Goal: Information Seeking & Learning: Check status

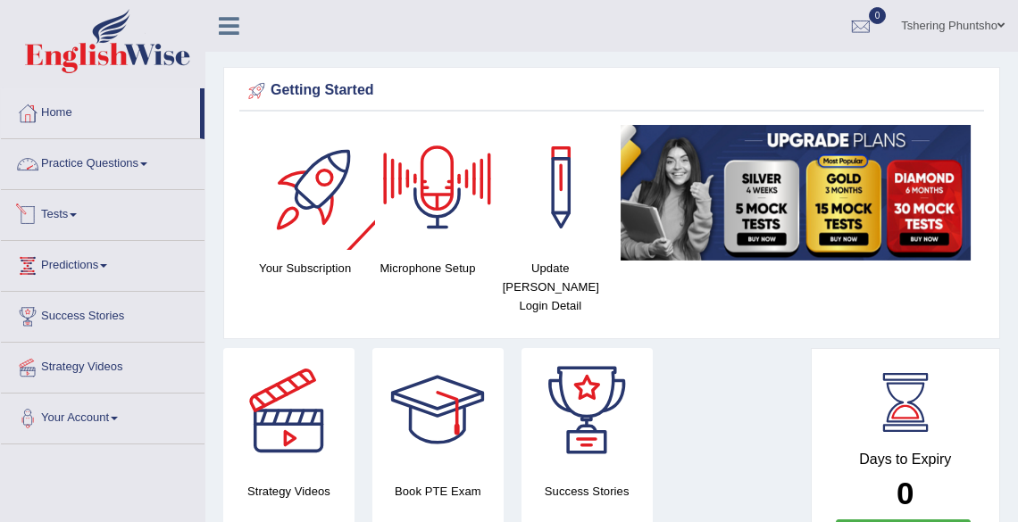
click at [80, 217] on link "Tests" at bounding box center [103, 212] width 204 height 45
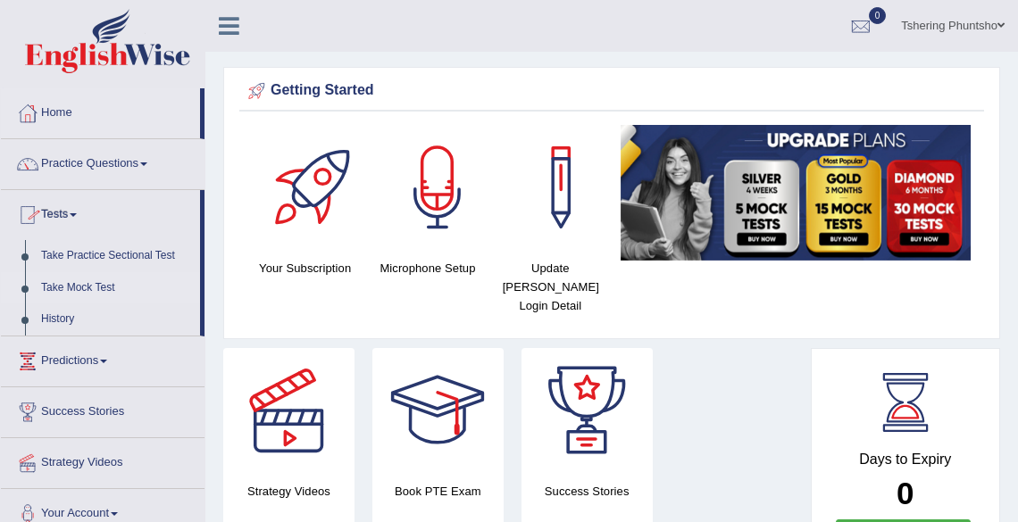
click at [99, 289] on link "Take Mock Test" at bounding box center [116, 288] width 167 height 32
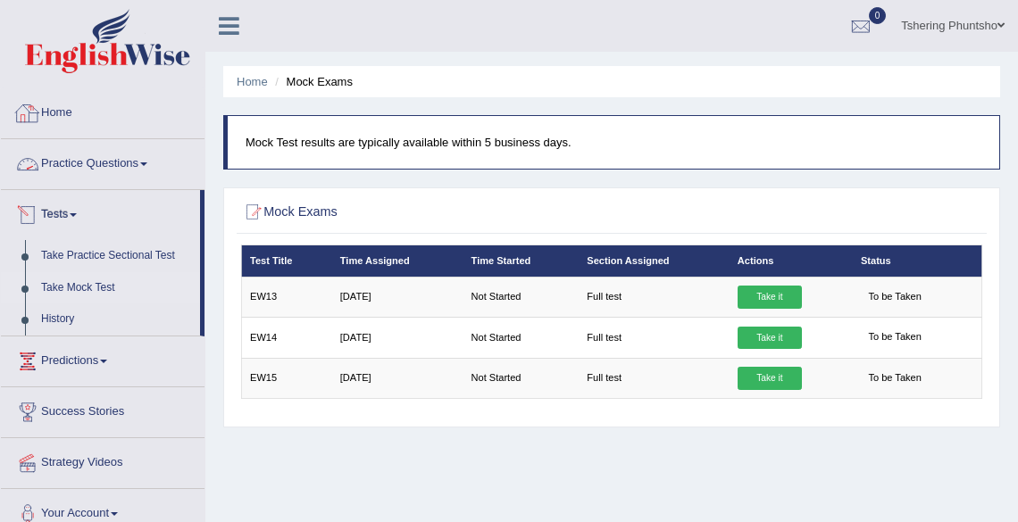
click at [68, 117] on link "Home" at bounding box center [103, 110] width 204 height 45
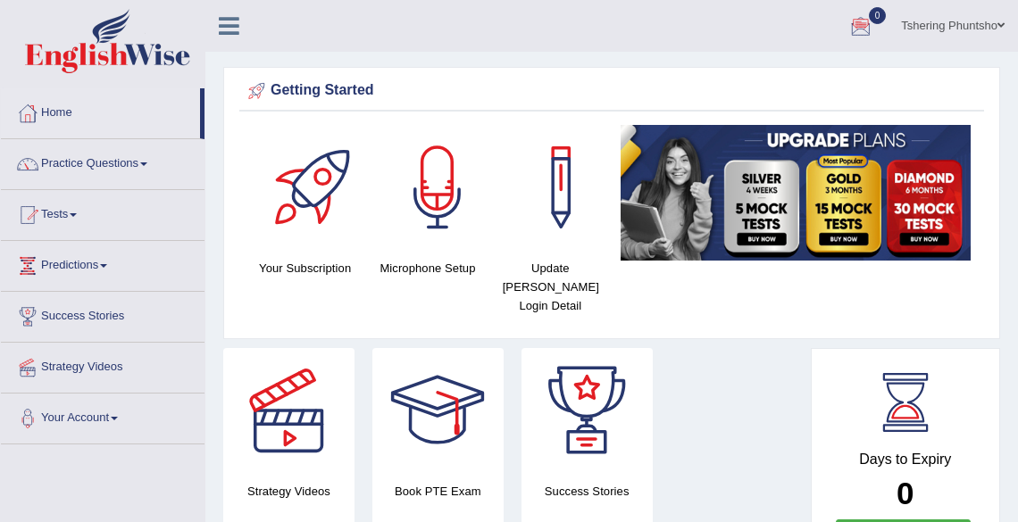
click at [984, 28] on link "Tshering Phuntsho" at bounding box center [952, 23] width 130 height 46
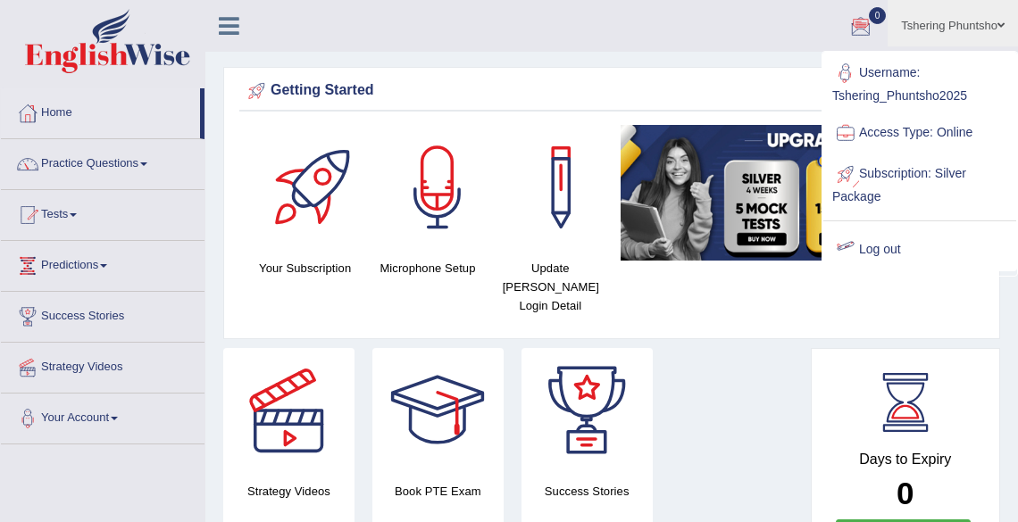
click at [887, 250] on link "Log out" at bounding box center [919, 249] width 193 height 41
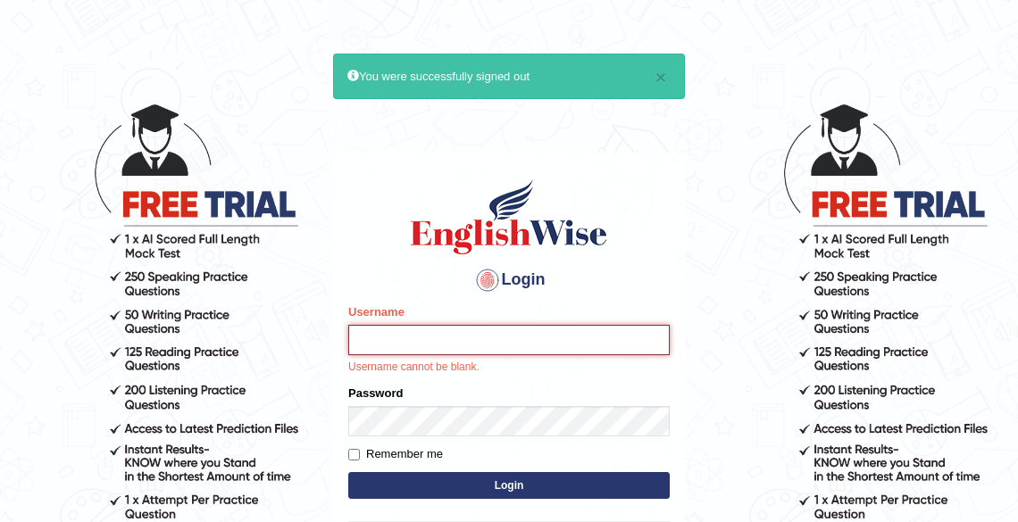
type input "Tshering_Phuntsho2025"
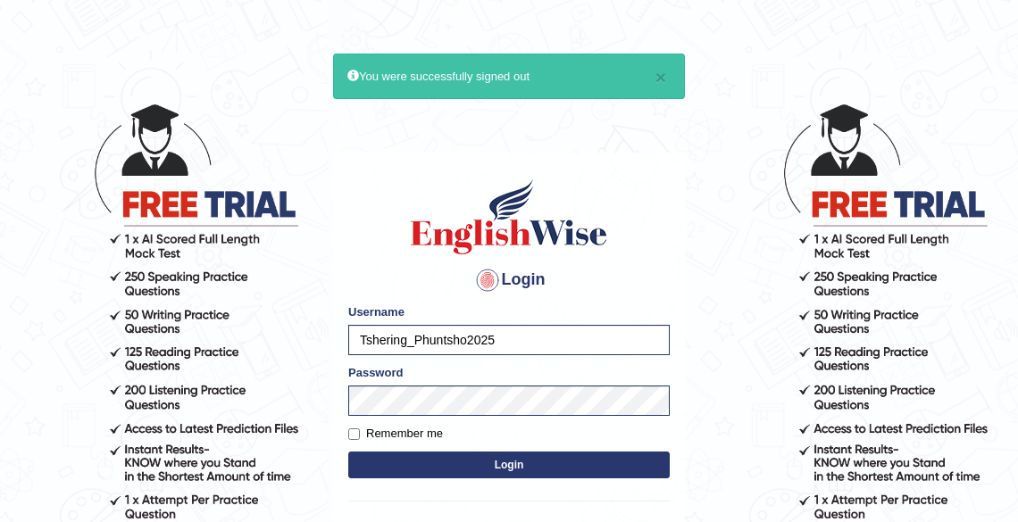
click at [509, 465] on button "Login" at bounding box center [508, 465] width 321 height 27
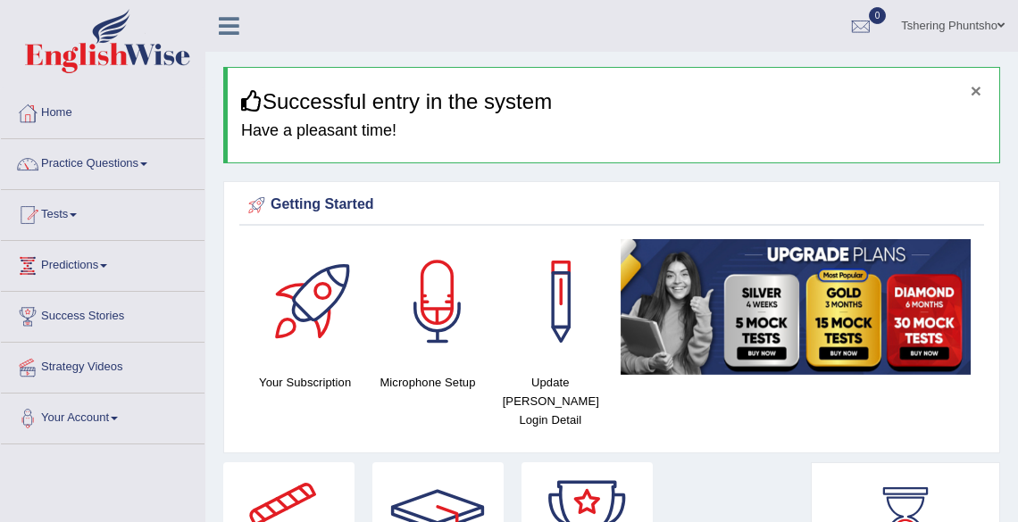
click at [972, 89] on button "×" at bounding box center [975, 90] width 11 height 19
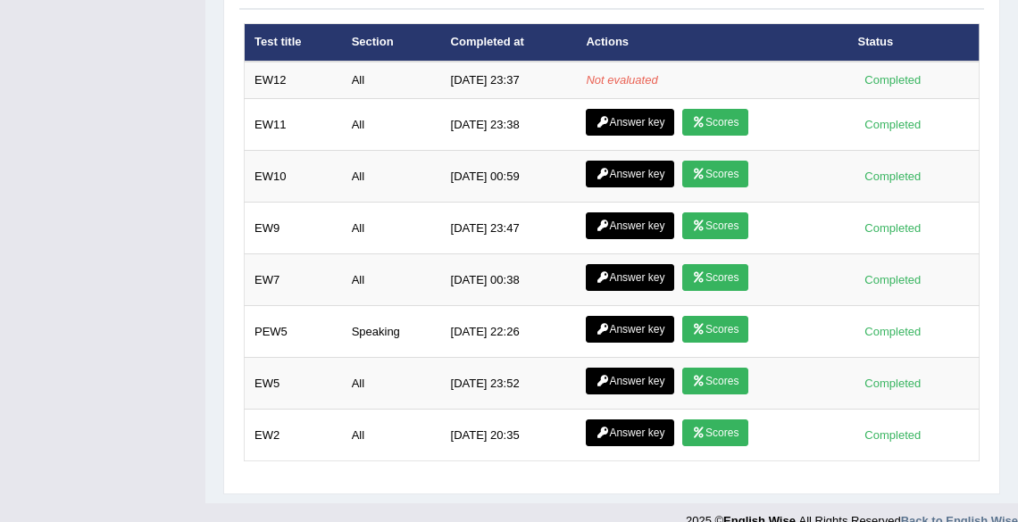
scroll to position [2405, 0]
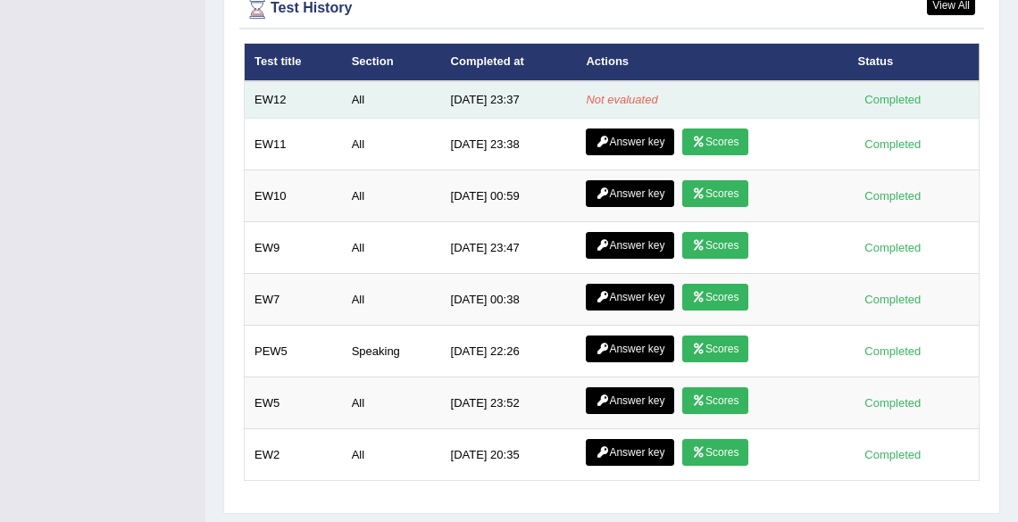
click at [599, 98] on em "Not evaluated" at bounding box center [621, 99] width 71 height 13
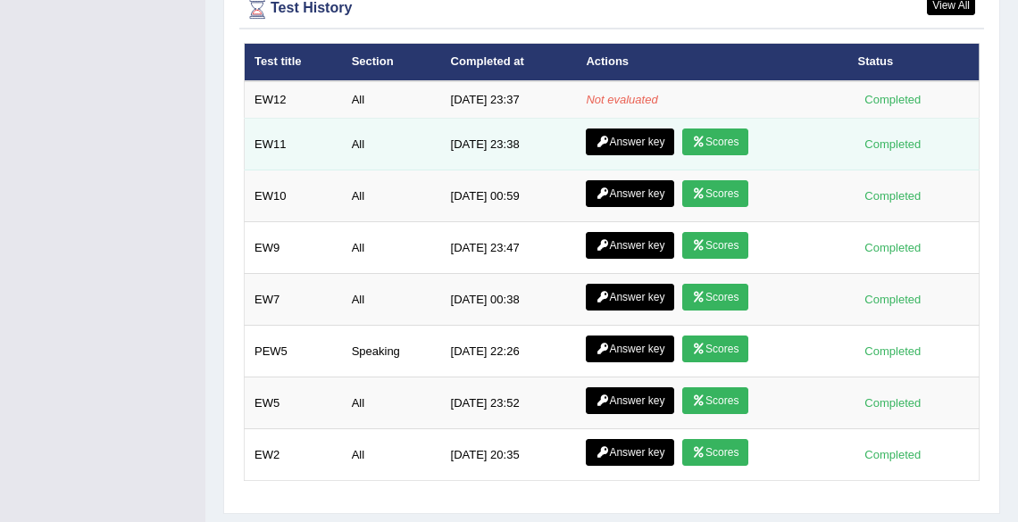
click at [614, 138] on link "Answer key" at bounding box center [630, 142] width 88 height 27
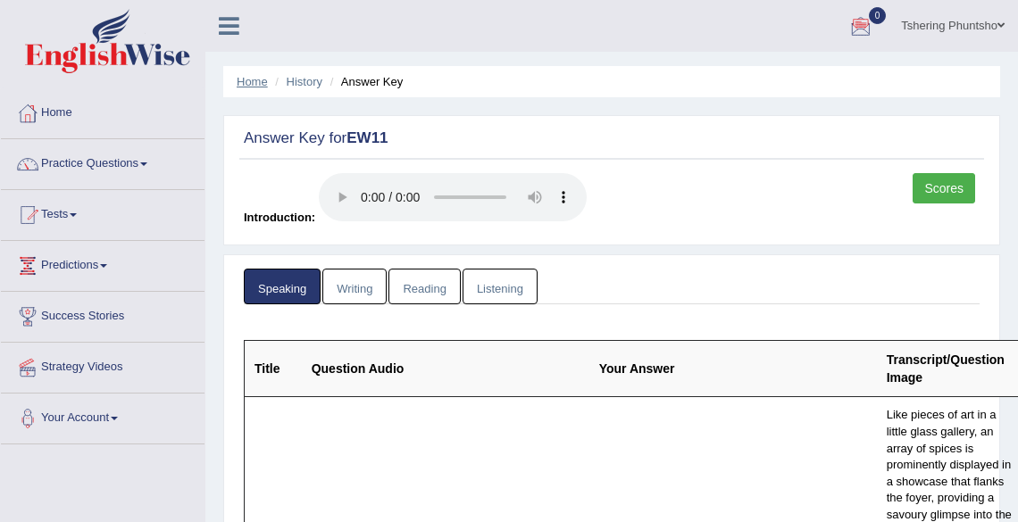
click at [253, 81] on link "Home" at bounding box center [252, 81] width 31 height 13
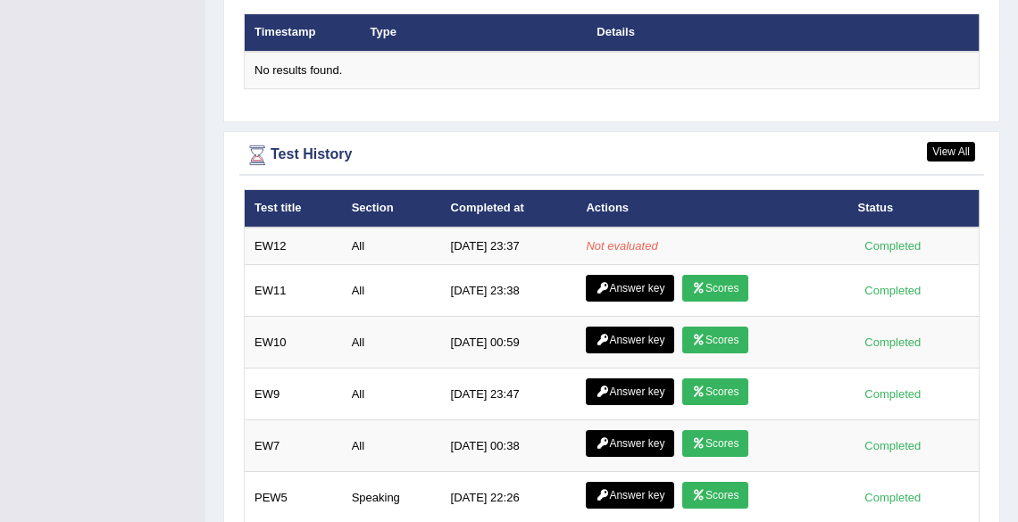
scroll to position [2428, 0]
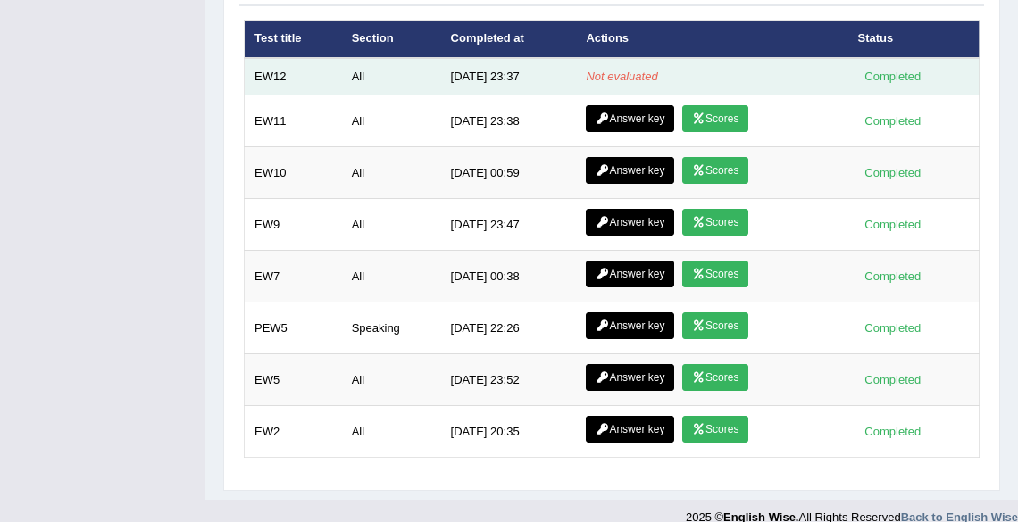
click at [633, 82] on em "Not evaluated" at bounding box center [621, 76] width 71 height 13
click at [354, 73] on td "All" at bounding box center [391, 76] width 99 height 37
click at [637, 80] on em "Not evaluated" at bounding box center [621, 76] width 71 height 13
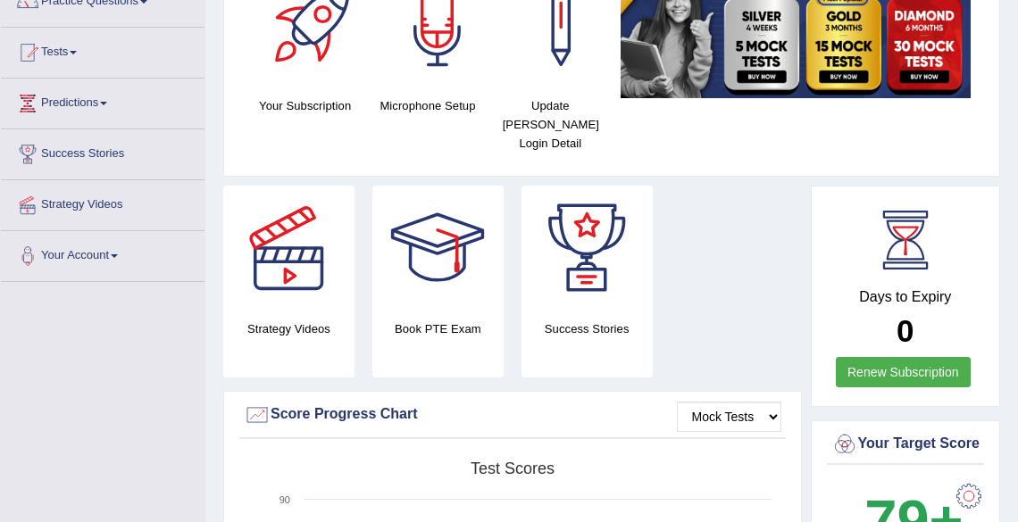
scroll to position [0, 0]
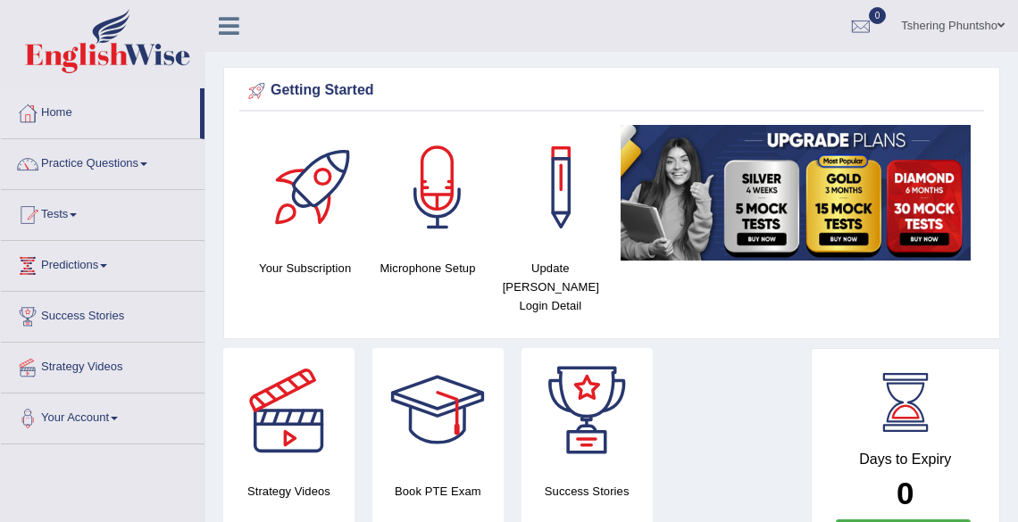
click at [937, 27] on link "Tshering Phuntsho" at bounding box center [952, 23] width 130 height 46
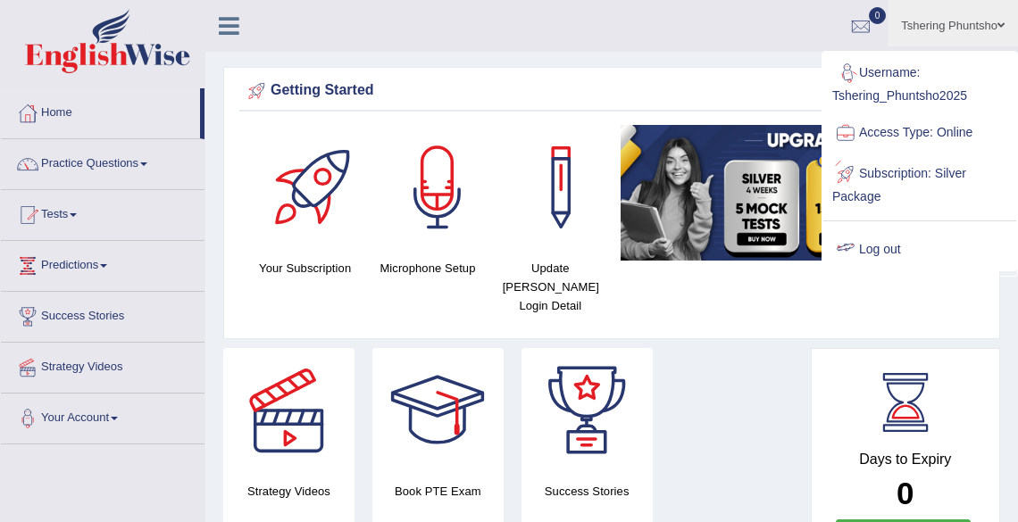
click at [885, 248] on link "Log out" at bounding box center [919, 249] width 193 height 41
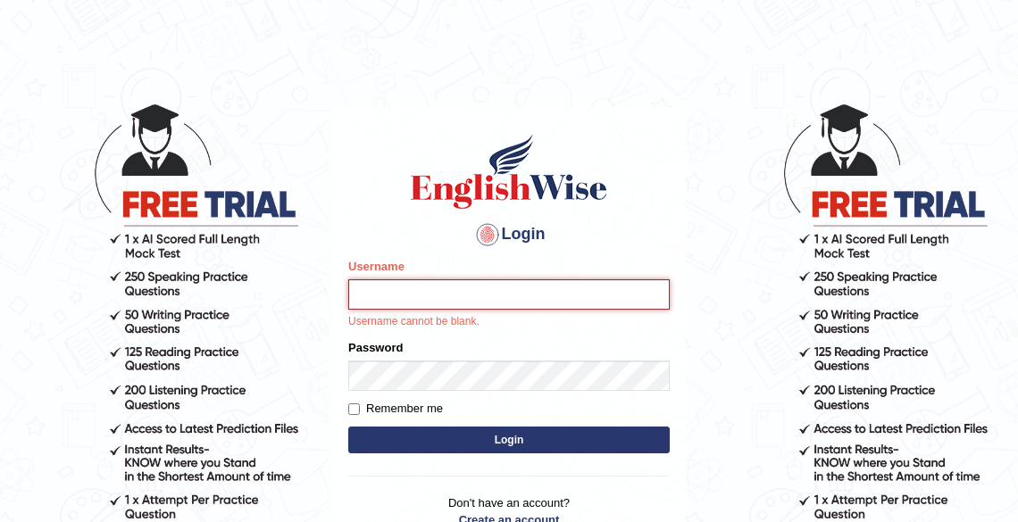
type input "Tshering_Phuntsho2025"
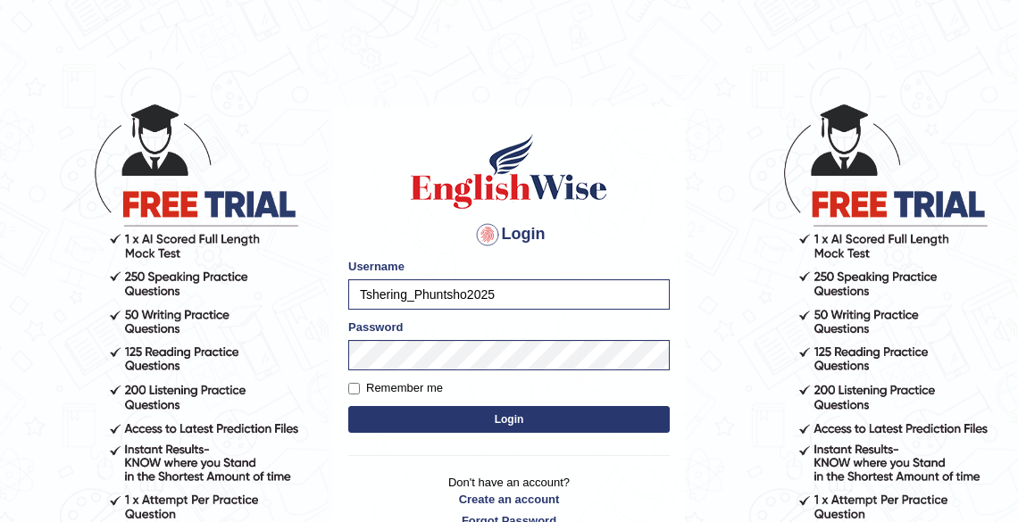
click at [493, 422] on button "Login" at bounding box center [508, 419] width 321 height 27
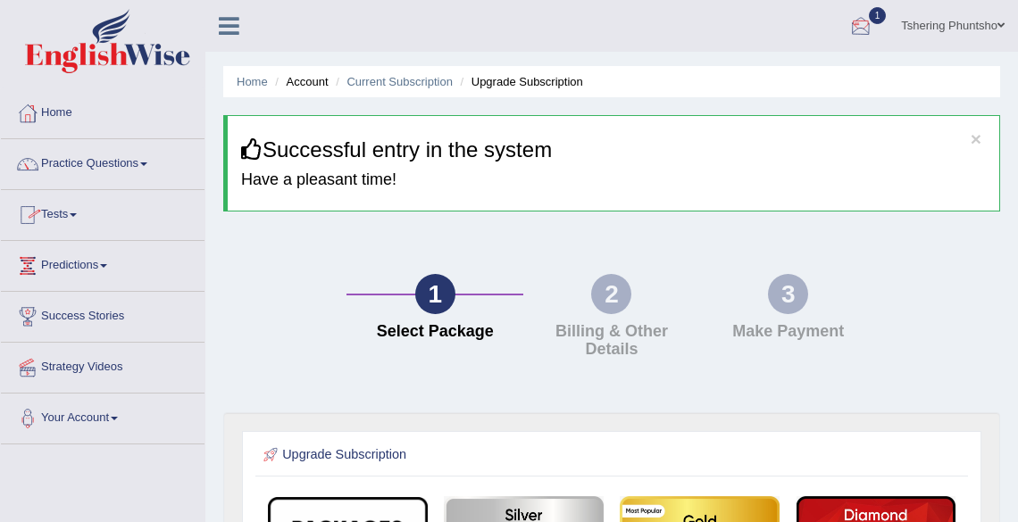
click at [859, 29] on div at bounding box center [860, 26] width 27 height 27
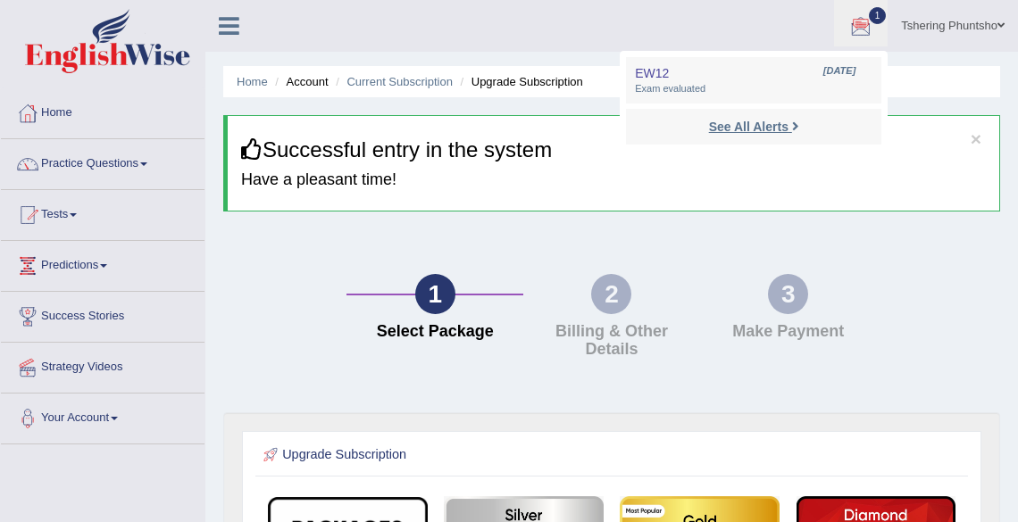
click at [745, 124] on strong "See All Alerts" at bounding box center [748, 127] width 79 height 14
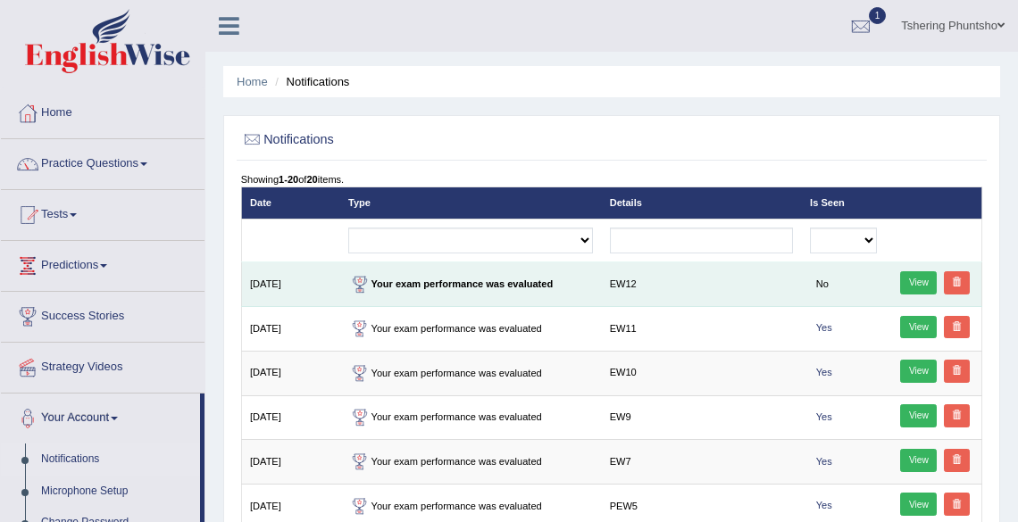
click at [912, 282] on link "View" at bounding box center [918, 282] width 37 height 23
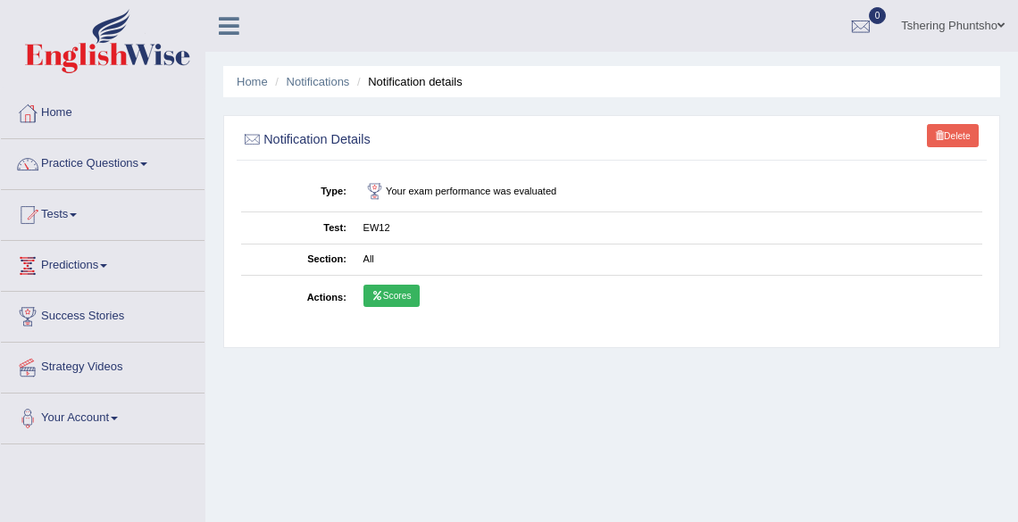
click at [407, 293] on link "Scores" at bounding box center [391, 296] width 56 height 23
click at [67, 111] on link "Home" at bounding box center [103, 110] width 204 height 45
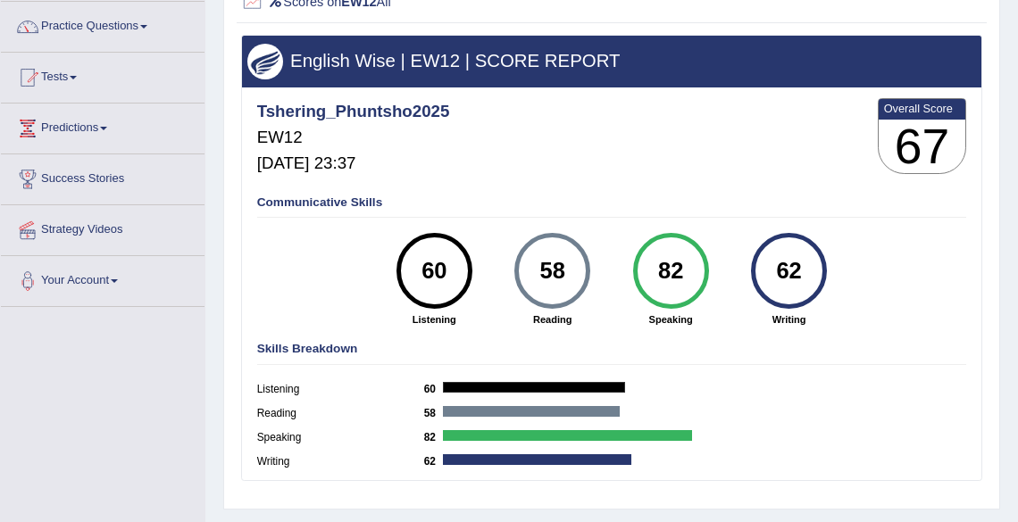
scroll to position [143, 0]
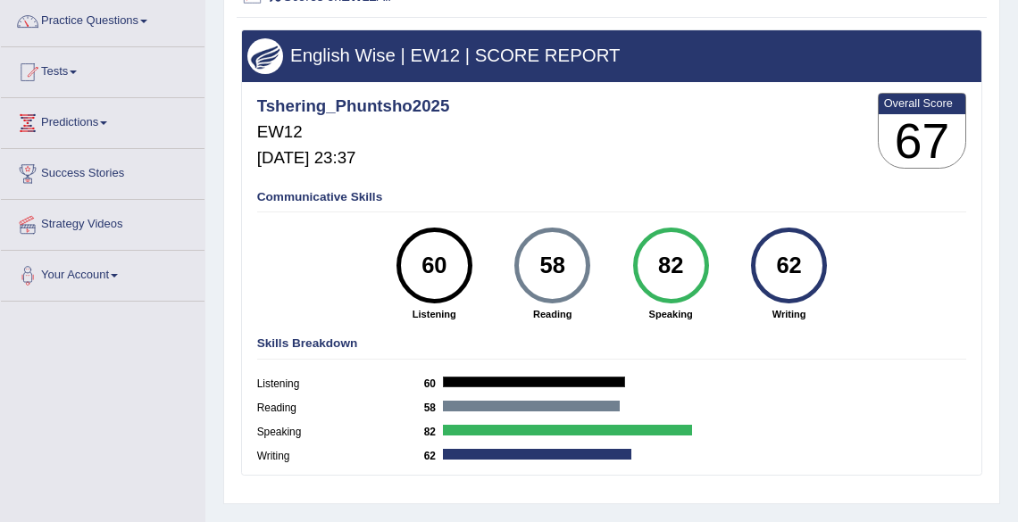
drag, startPoint x: 272, startPoint y: 287, endPoint x: 575, endPoint y: 182, distance: 320.2
click at [606, 173] on div "Tshering_Phuntsho2025 EW12 Oct 5, 2025, 23:37 Overall Score 67" at bounding box center [611, 134] width 717 height 90
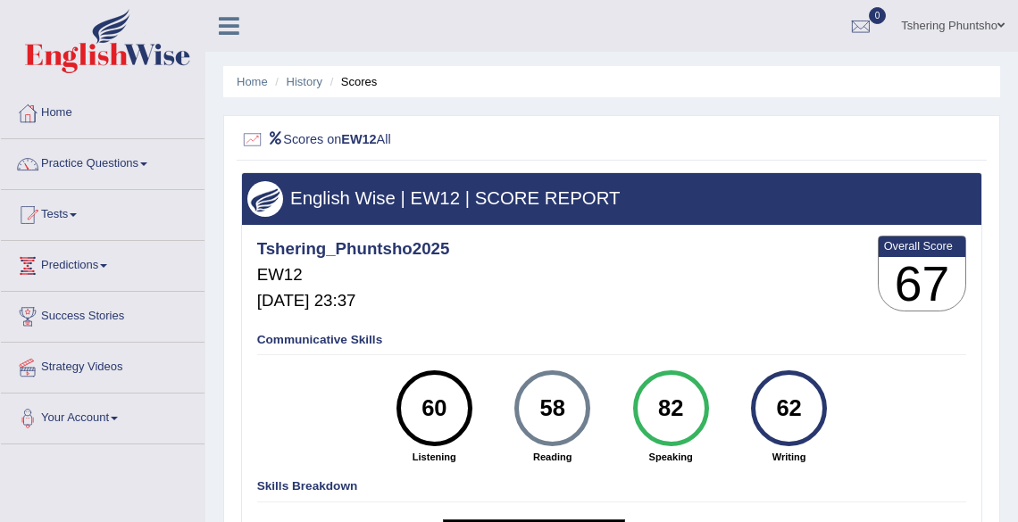
click at [362, 81] on li "Scores" at bounding box center [352, 81] width 52 height 17
click at [296, 82] on link "History" at bounding box center [305, 81] width 36 height 13
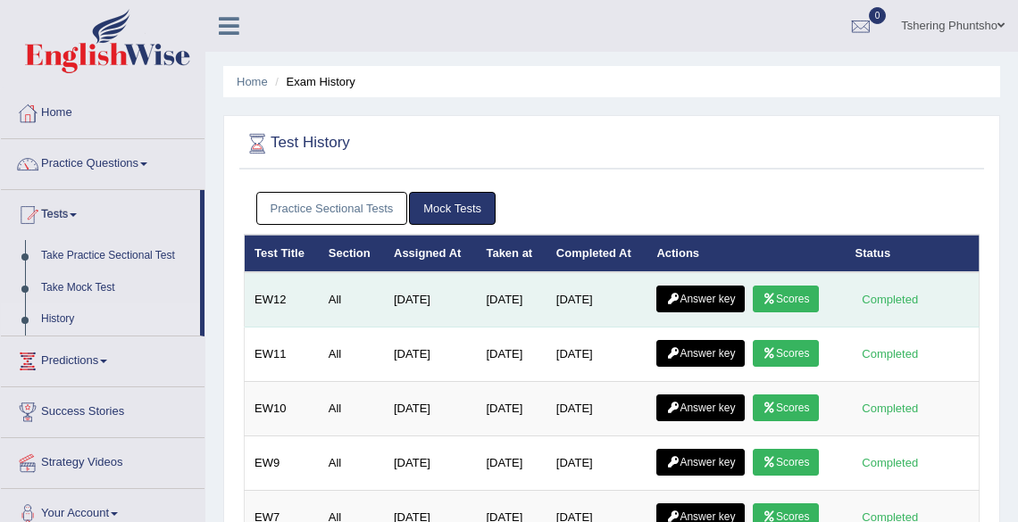
click at [700, 295] on link "Answer key" at bounding box center [700, 299] width 88 height 27
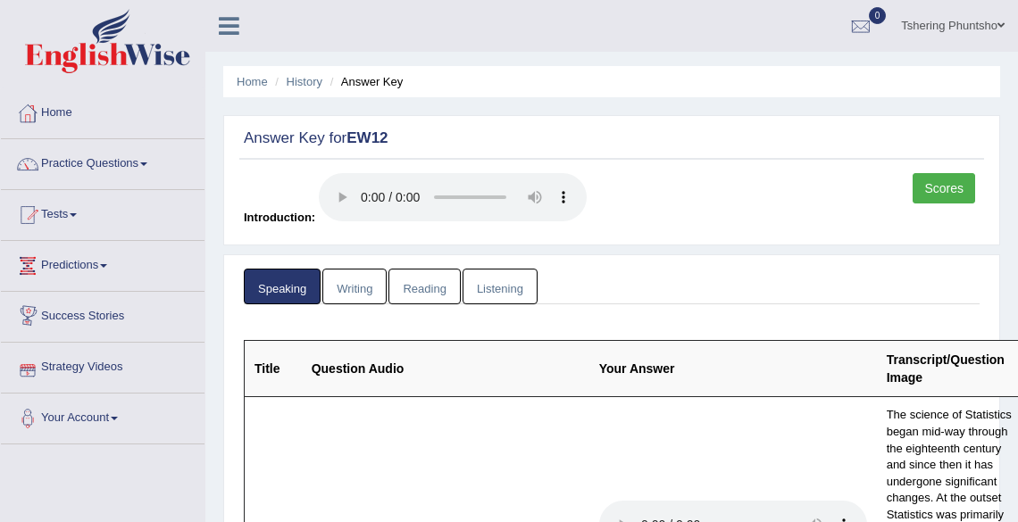
click at [340, 290] on link "Writing" at bounding box center [354, 287] width 64 height 37
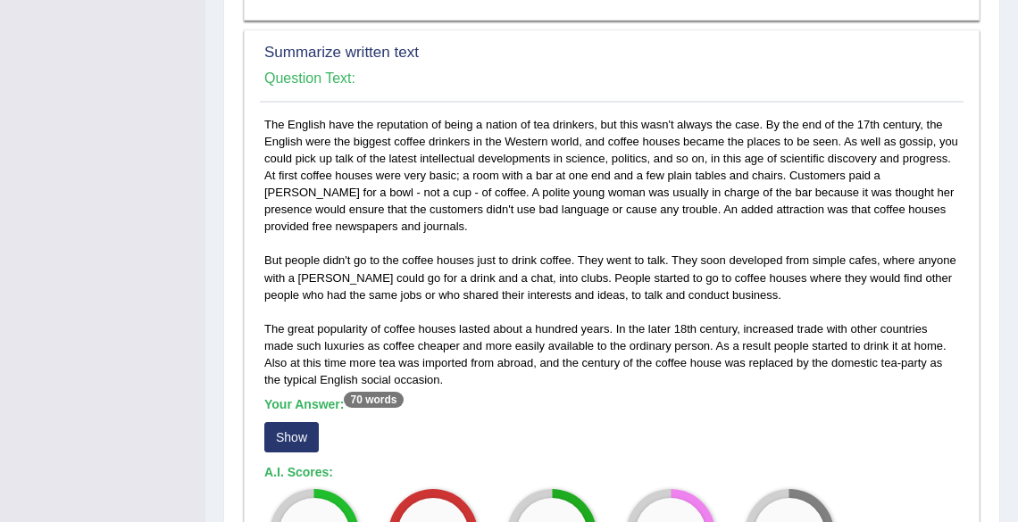
scroll to position [1143, 0]
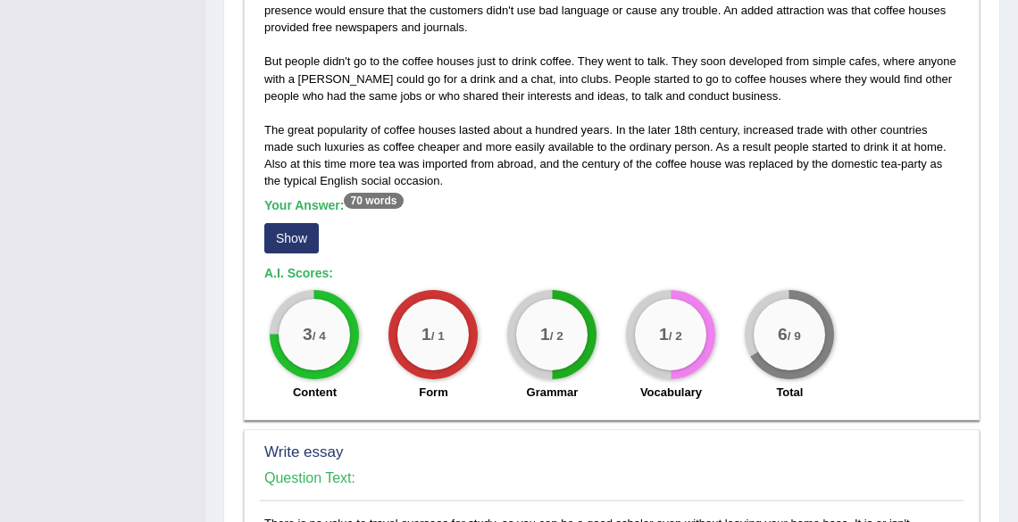
click at [296, 243] on button "Show" at bounding box center [291, 238] width 54 height 30
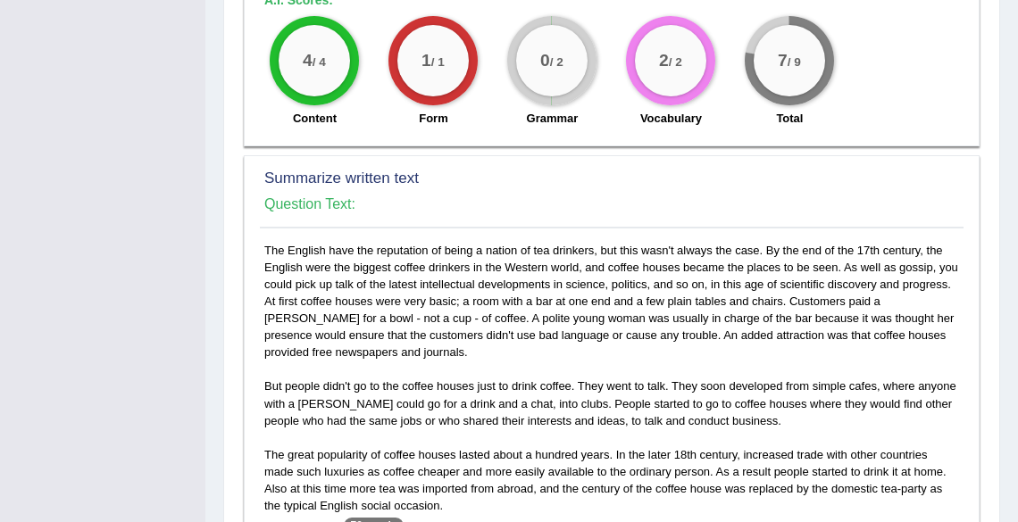
scroll to position [714, 0]
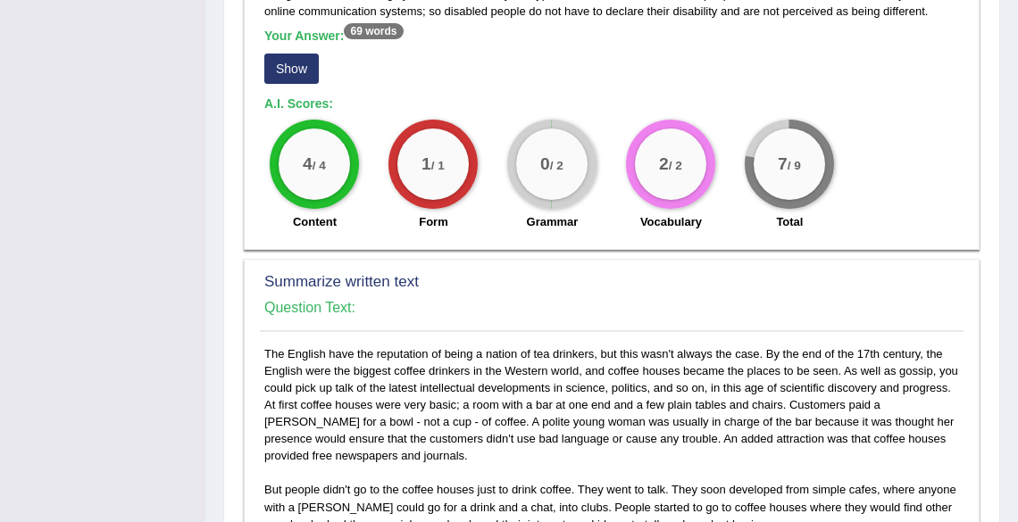
click at [296, 63] on button "Show" at bounding box center [291, 69] width 54 height 30
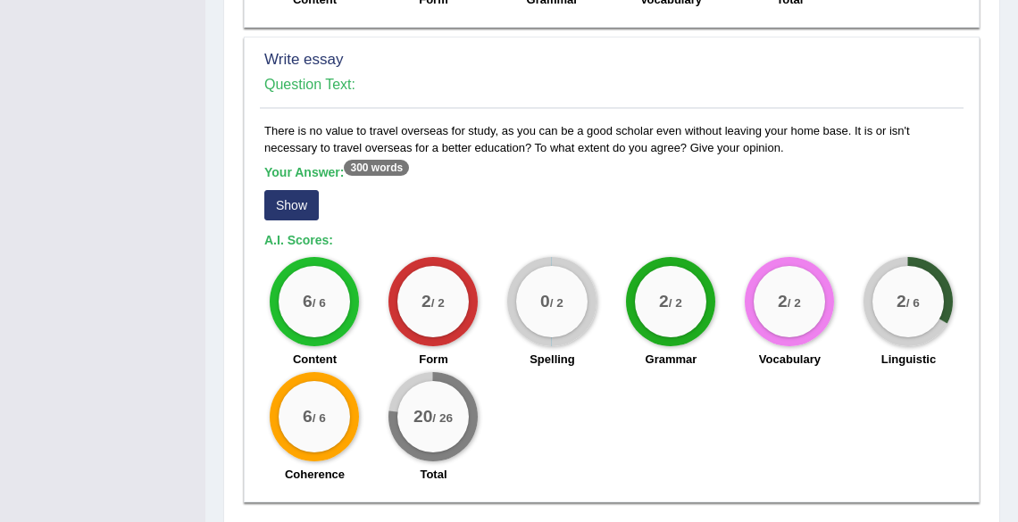
scroll to position [1643, 0]
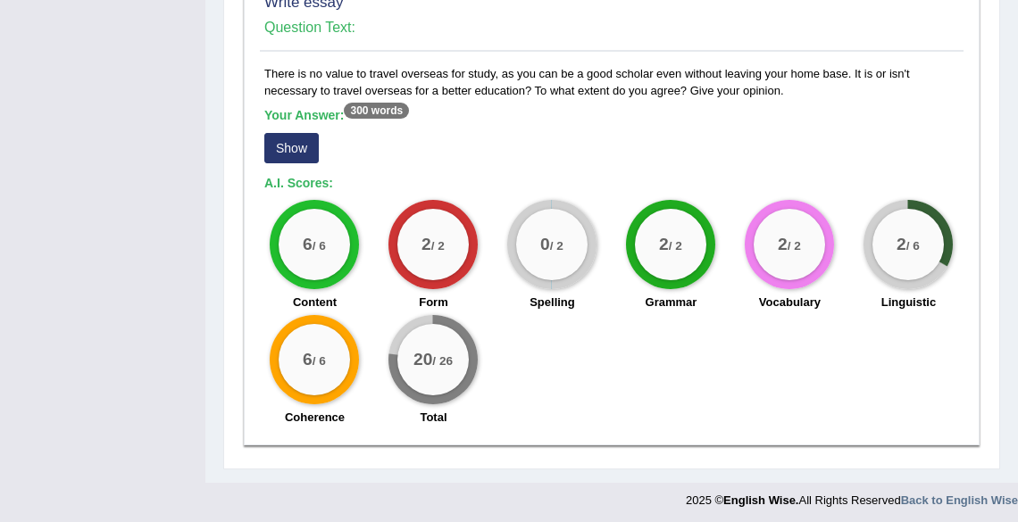
click at [287, 143] on button "Show" at bounding box center [291, 148] width 54 height 30
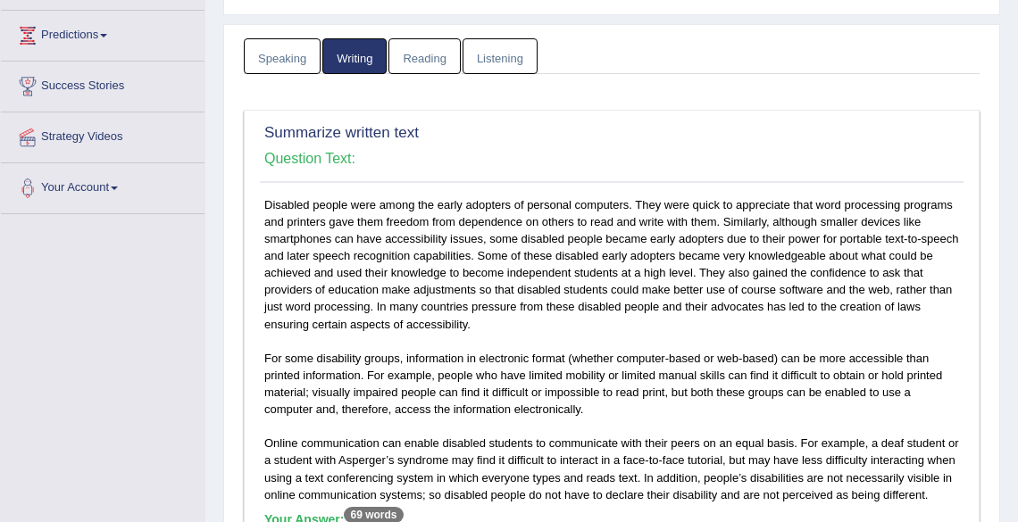
scroll to position [0, 0]
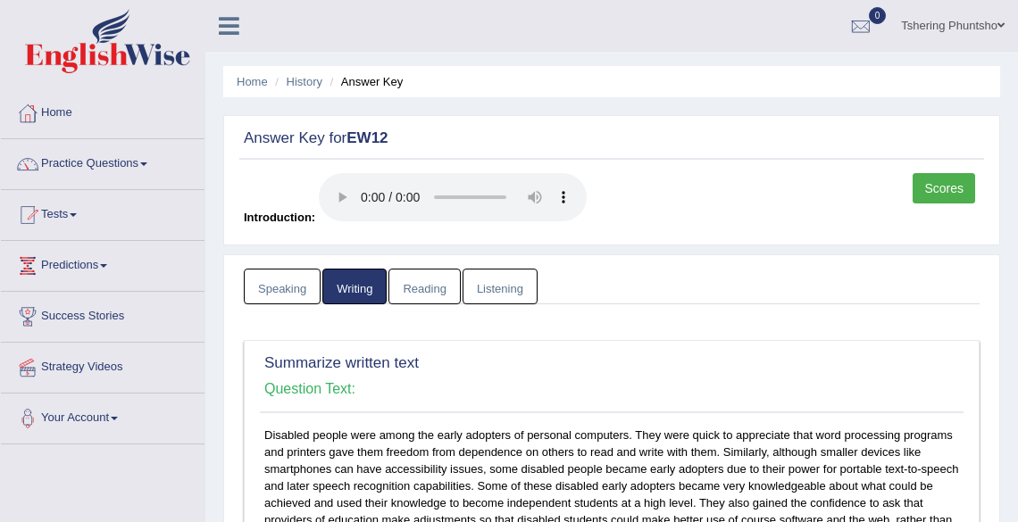
click at [429, 291] on link "Reading" at bounding box center [423, 287] width 71 height 37
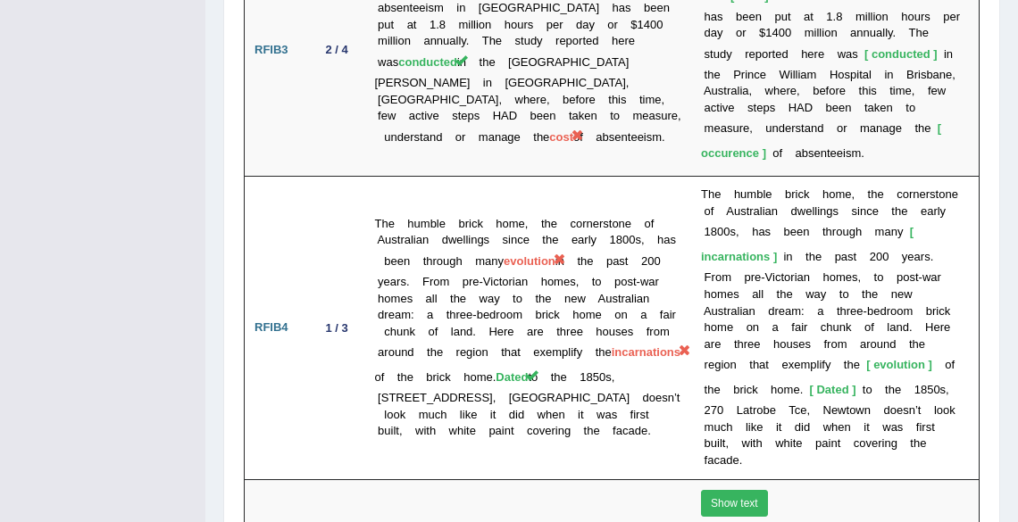
scroll to position [4819, 0]
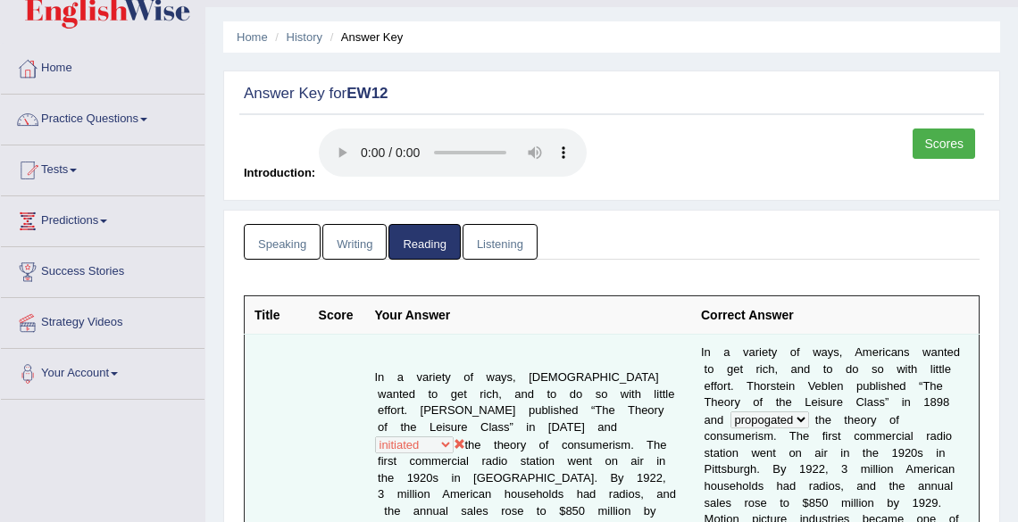
scroll to position [0, 0]
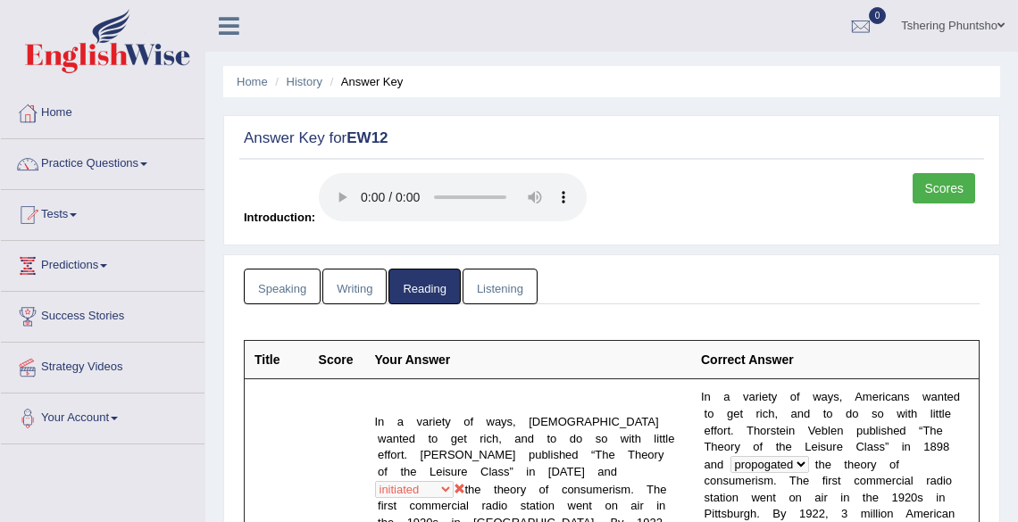
click at [494, 284] on link "Listening" at bounding box center [499, 287] width 75 height 37
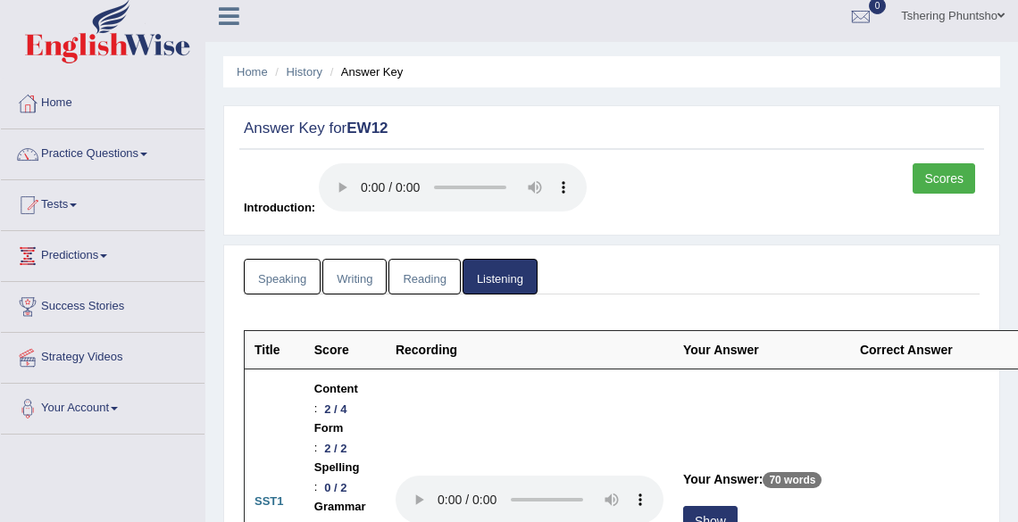
scroll to position [286, 0]
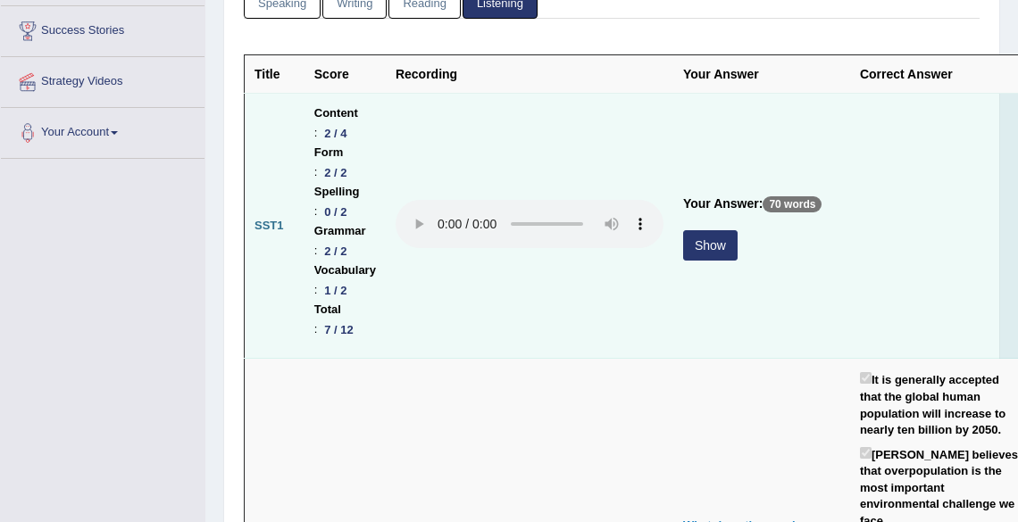
click at [718, 243] on button "Show" at bounding box center [710, 245] width 54 height 30
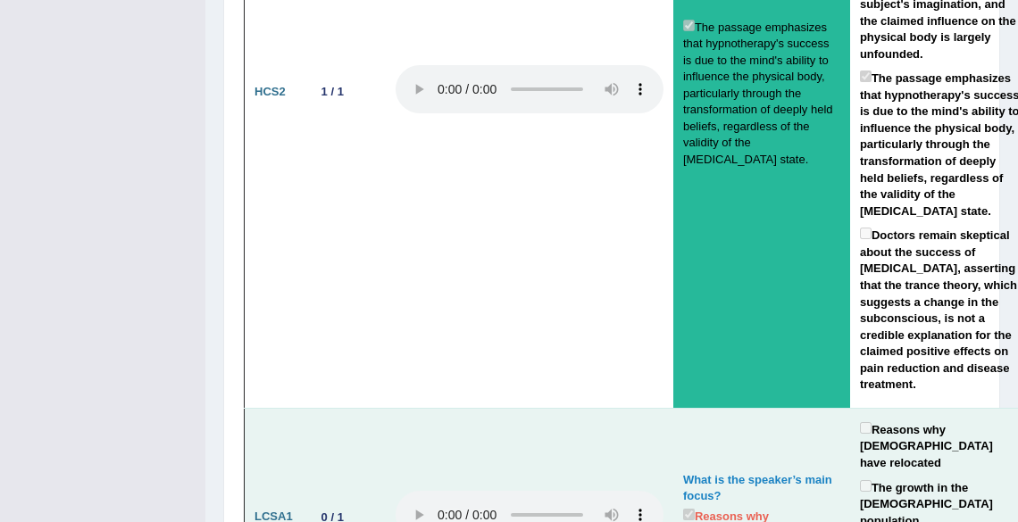
scroll to position [4571, 0]
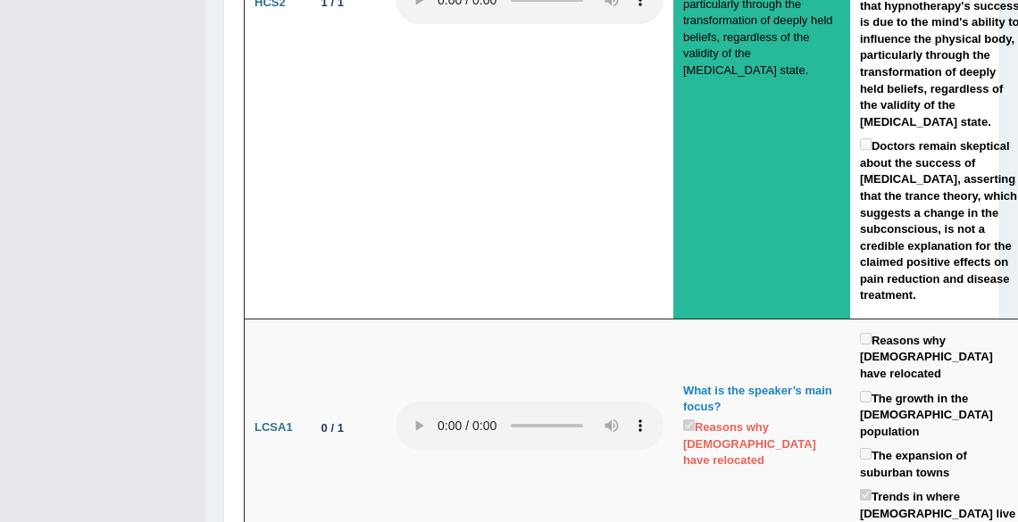
drag, startPoint x: 500, startPoint y: 139, endPoint x: 821, endPoint y: 292, distance: 355.8
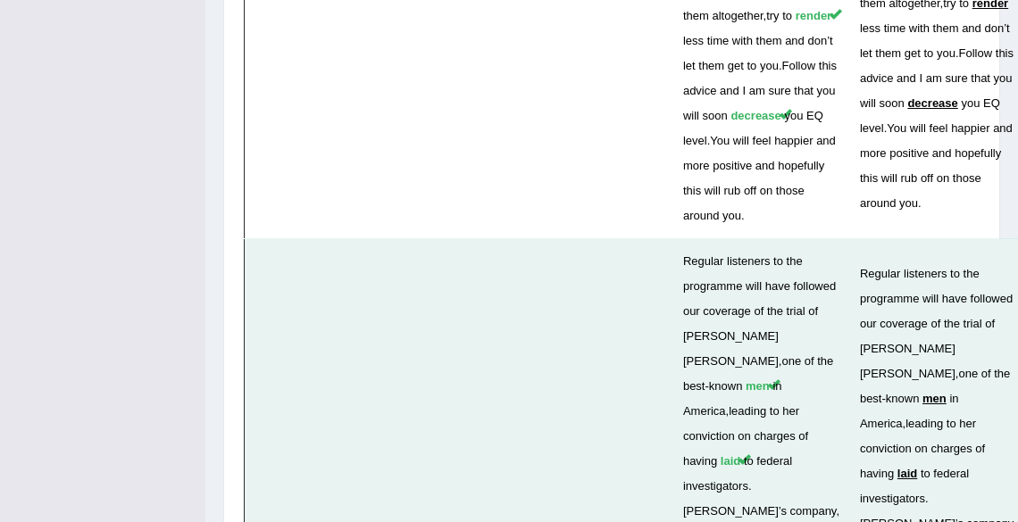
scroll to position [6214, 0]
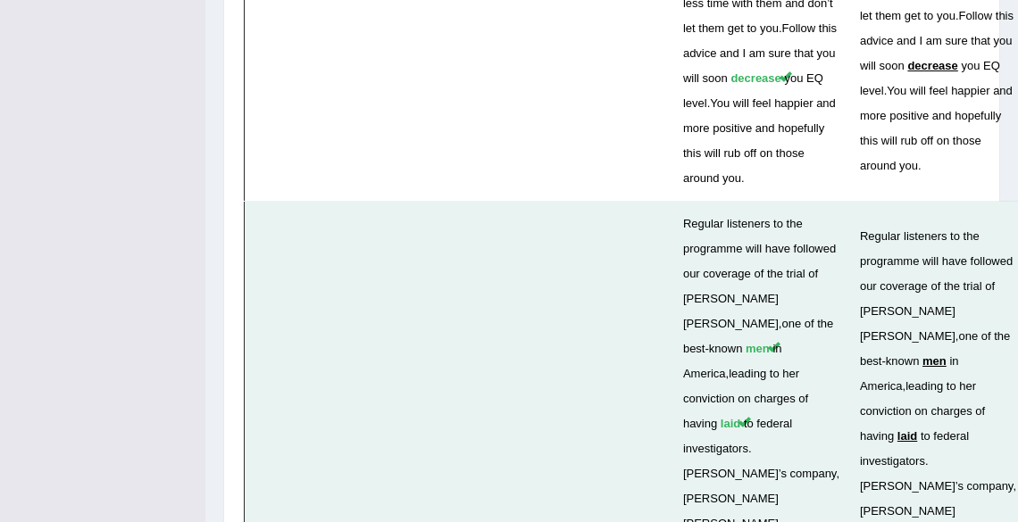
drag, startPoint x: 766, startPoint y: 236, endPoint x: 775, endPoint y: 269, distance: 34.2
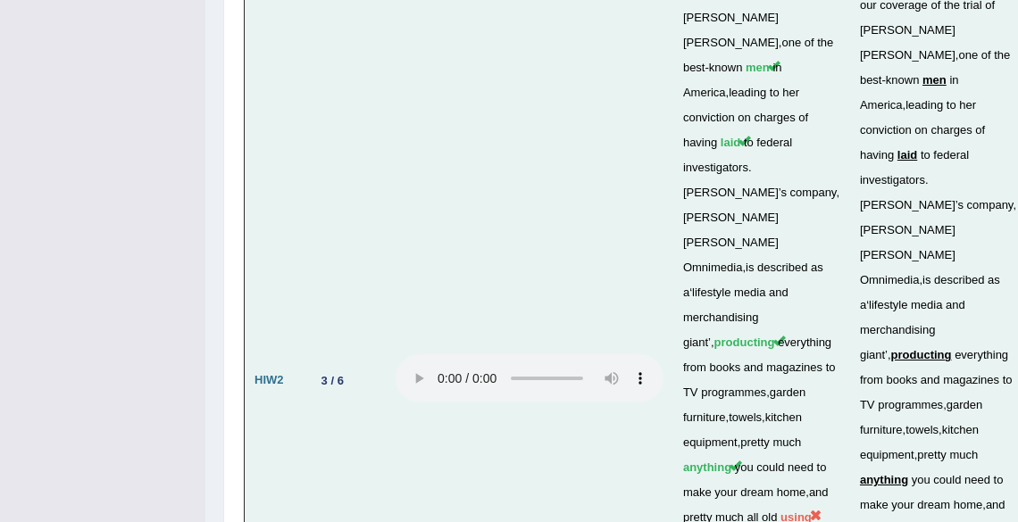
scroll to position [6501, 0]
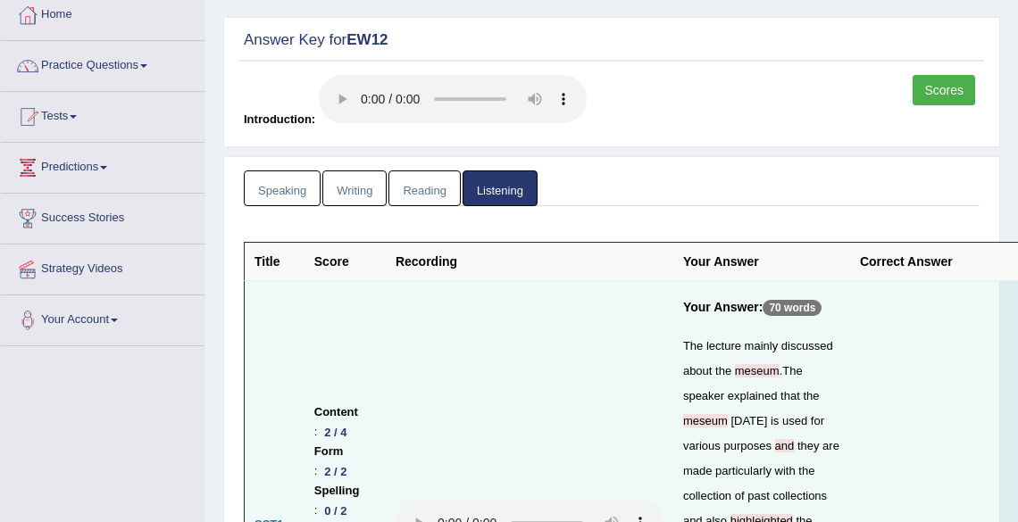
scroll to position [0, 0]
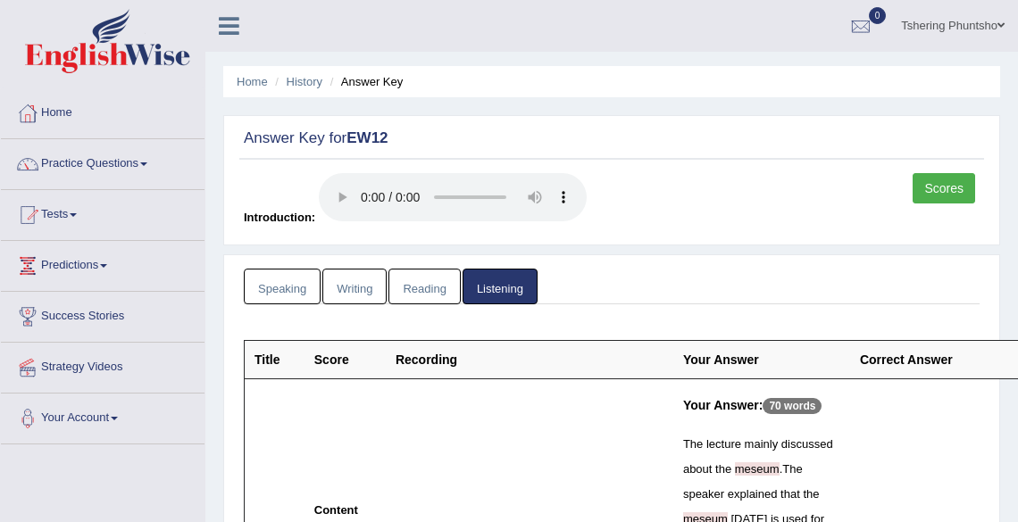
click at [954, 18] on link "Tshering Phuntsho" at bounding box center [952, 23] width 130 height 46
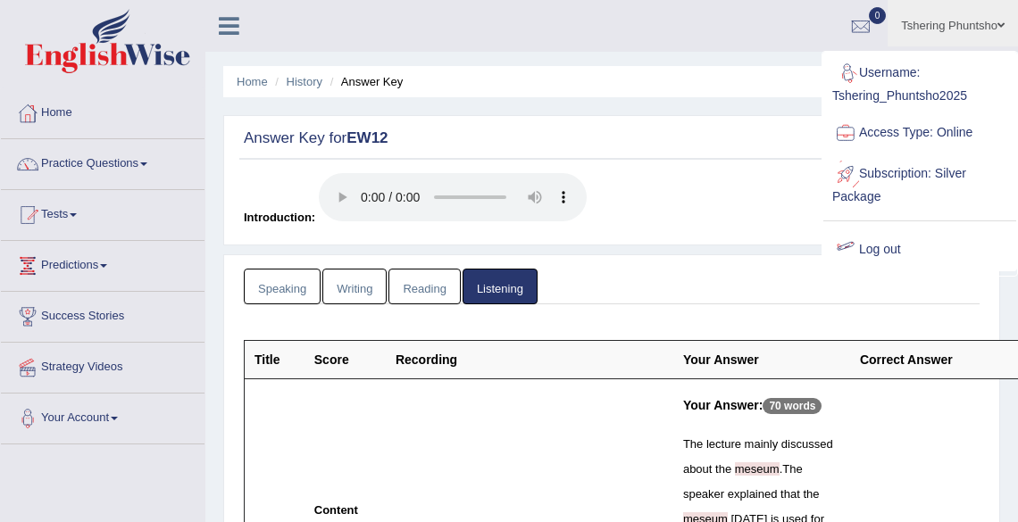
click at [882, 253] on link "Log out" at bounding box center [919, 249] width 193 height 41
